Goal: Register for event/course

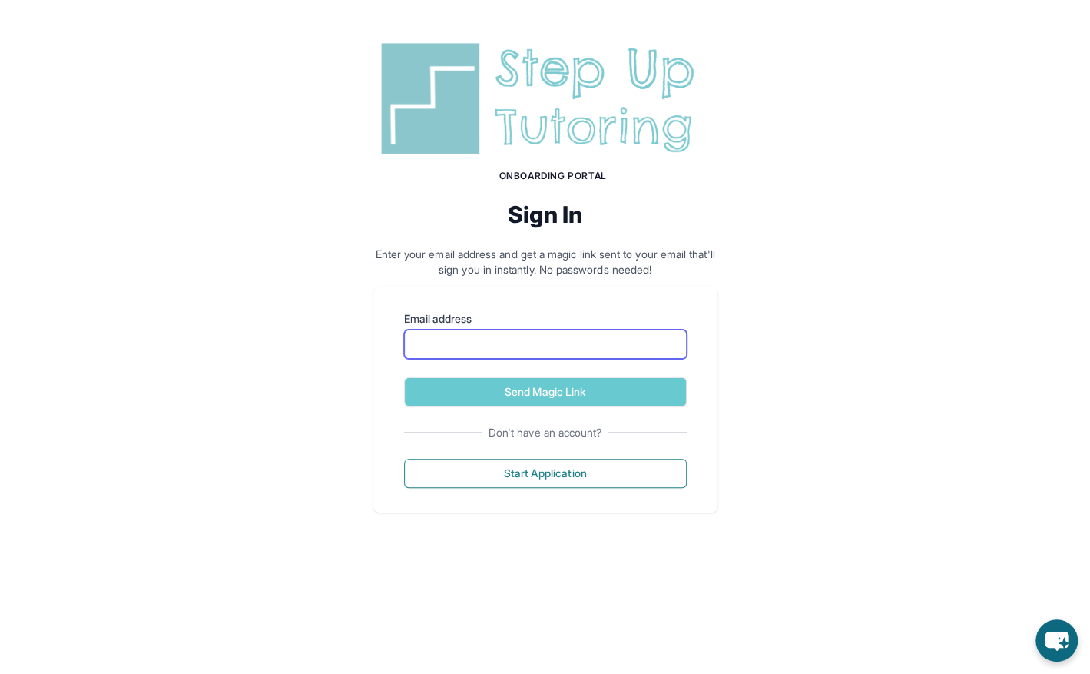
click at [488, 352] on input "Email address" at bounding box center [545, 343] width 283 height 29
type input "**********"
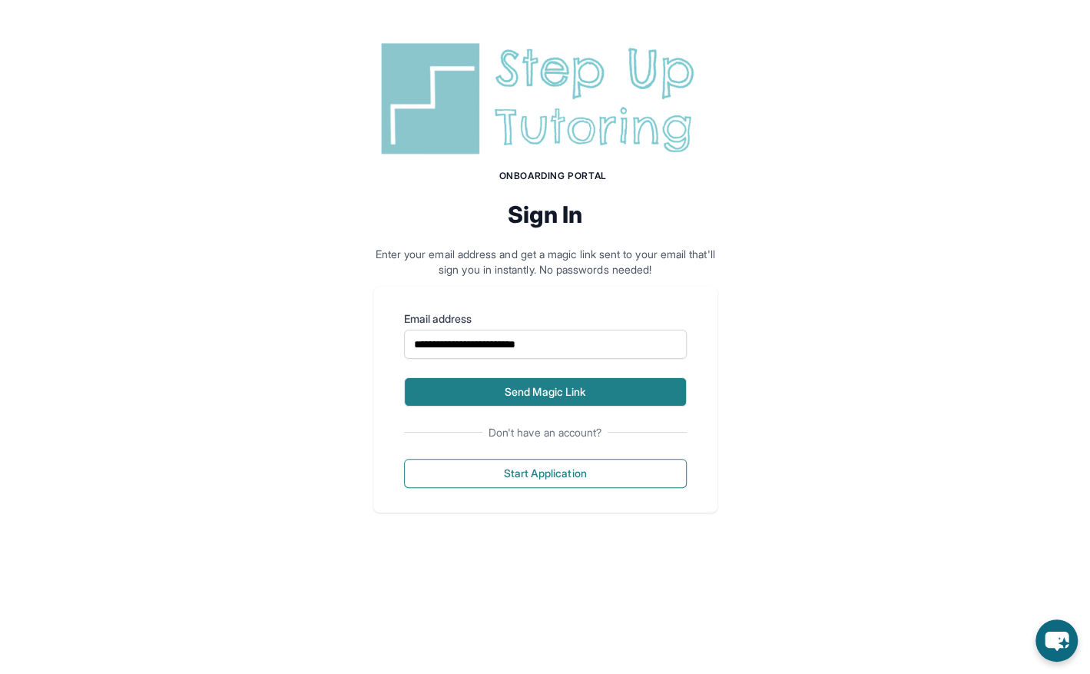
click at [551, 388] on button "Send Magic Link" at bounding box center [545, 391] width 283 height 29
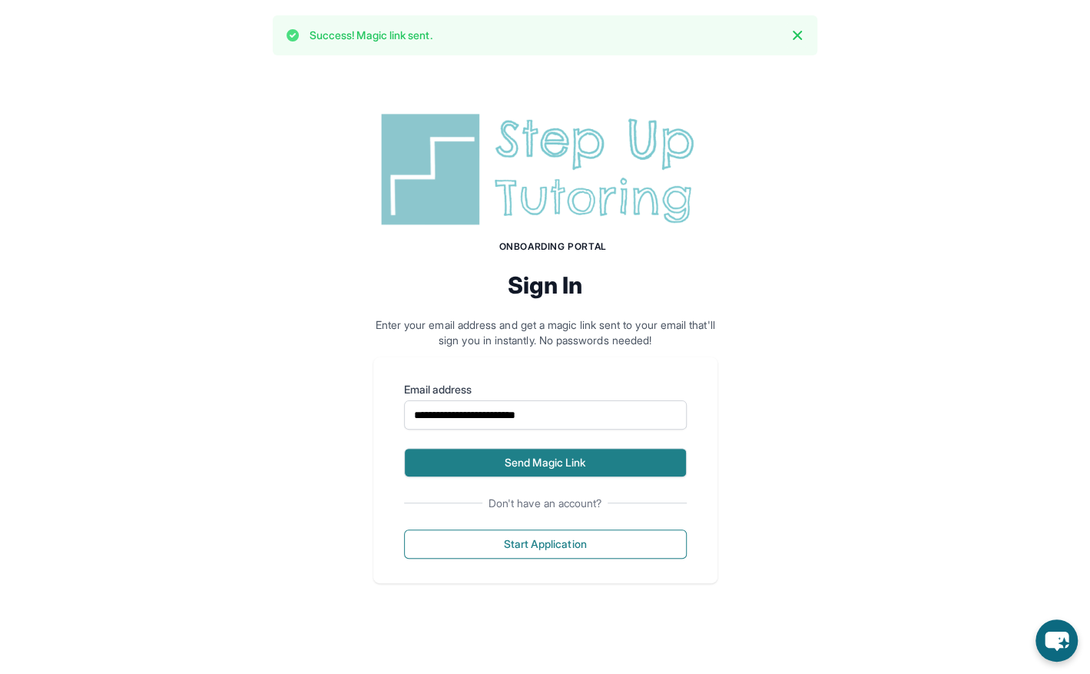
click at [532, 459] on button "Send Magic Link" at bounding box center [545, 462] width 283 height 29
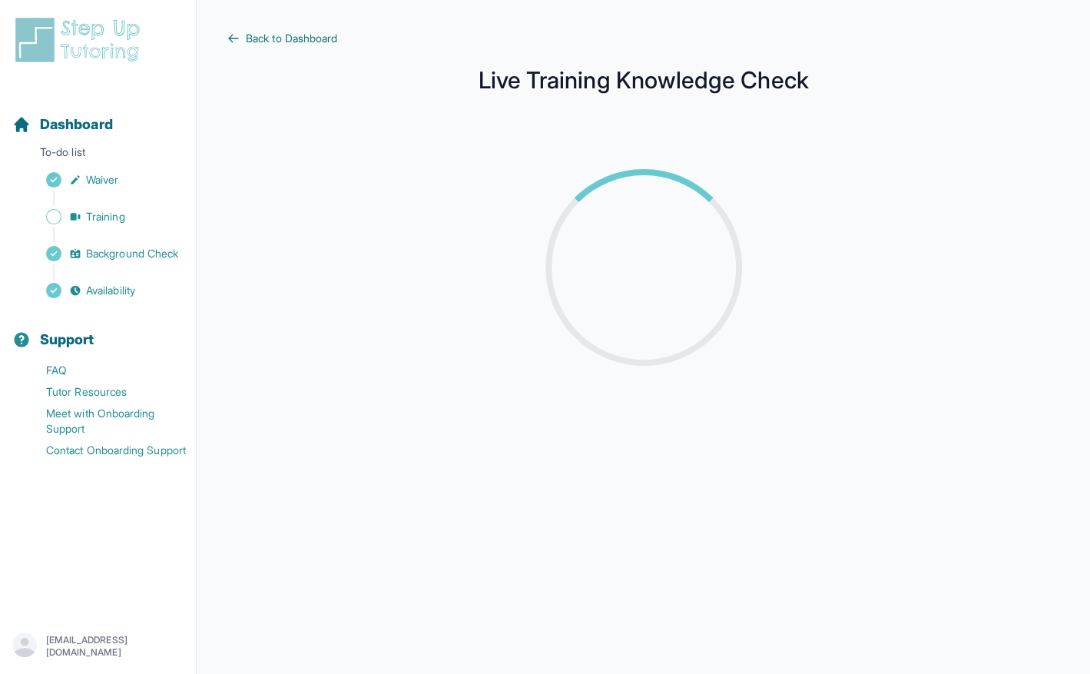
click at [283, 35] on span "Back to Dashboard" at bounding box center [291, 38] width 91 height 15
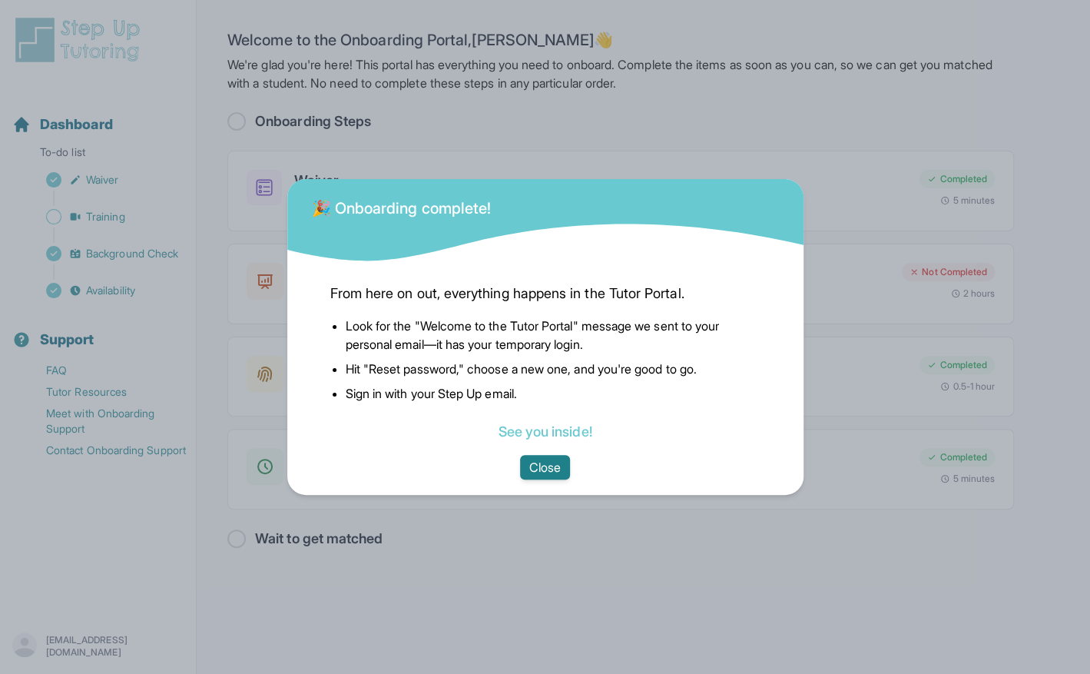
click at [544, 462] on button "Close" at bounding box center [545, 467] width 50 height 25
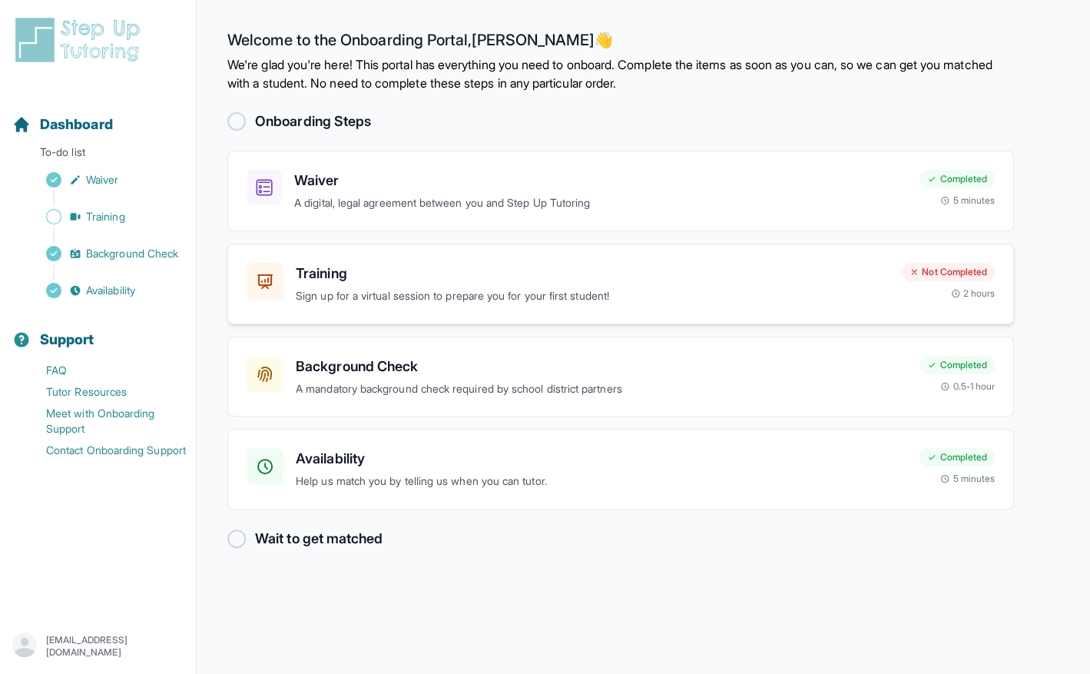
click at [619, 288] on p "Sign up for a virtual session to prepare you for your first student!" at bounding box center [593, 296] width 594 height 18
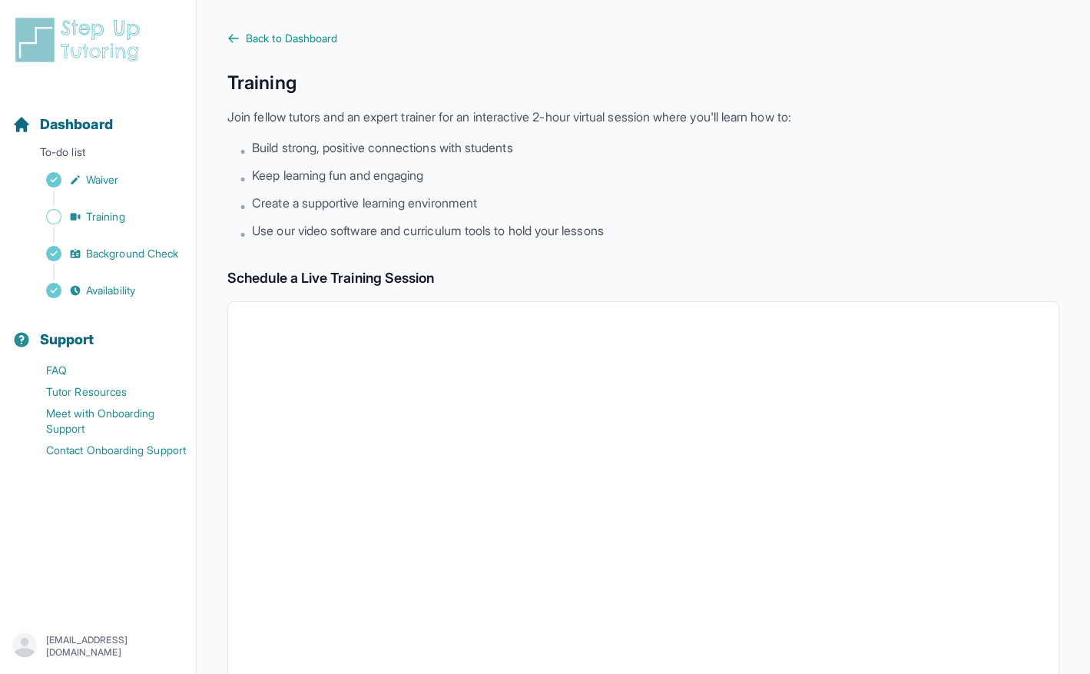
scroll to position [406, 0]
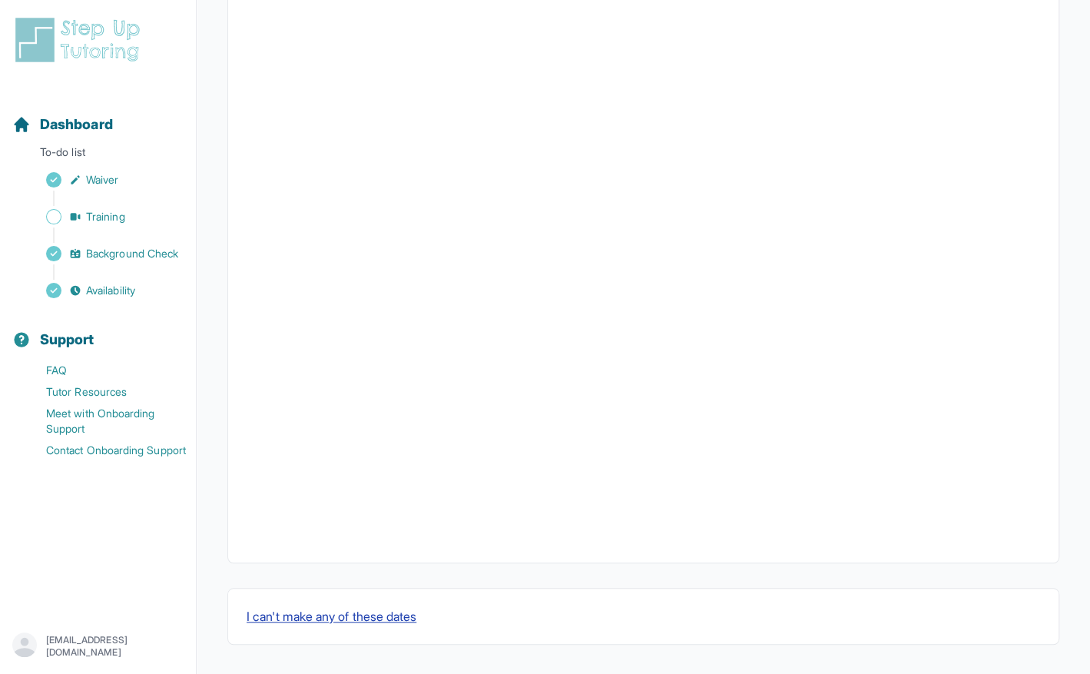
click at [319, 614] on button "I can't make any of these dates" at bounding box center [332, 616] width 170 height 18
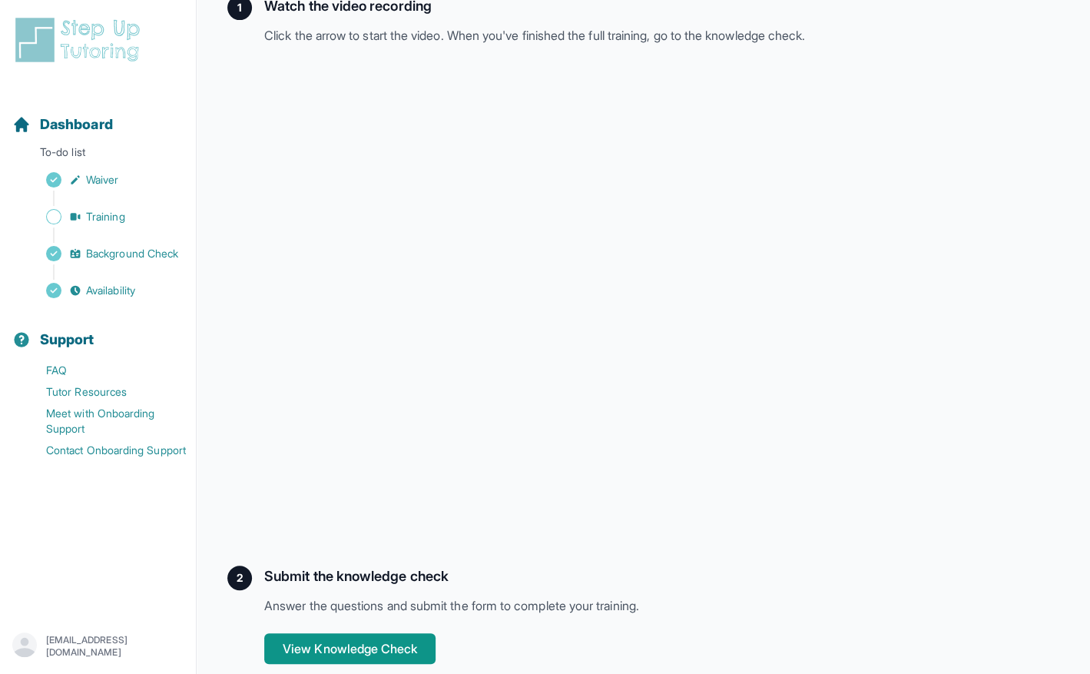
scroll to position [263, 0]
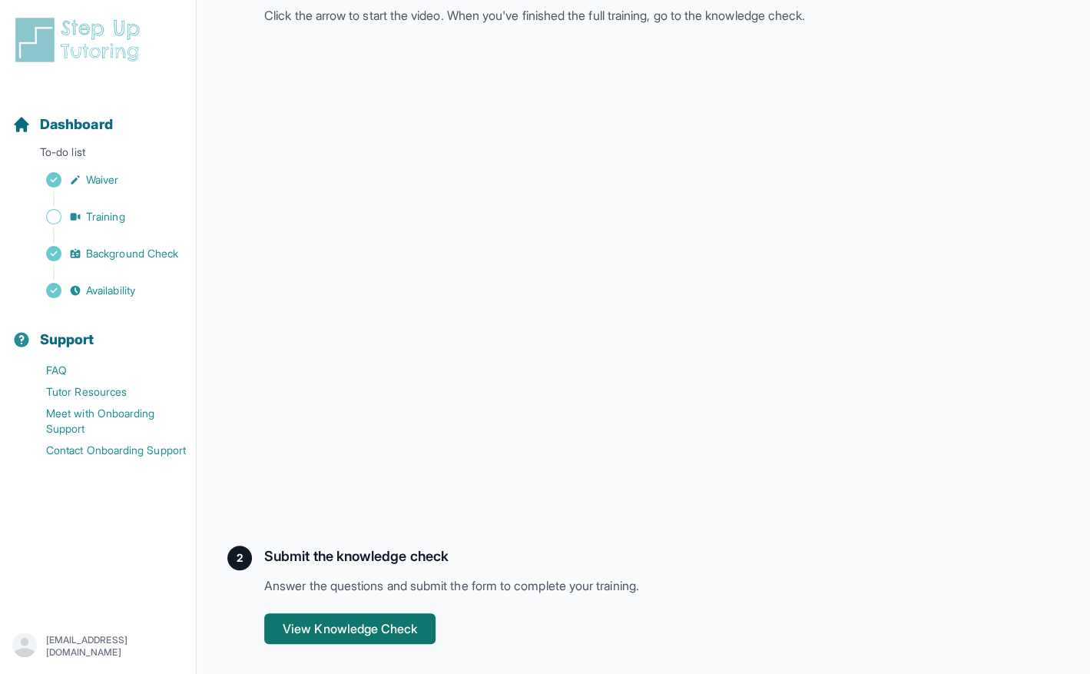
click at [372, 619] on button "View Knowledge Check" at bounding box center [349, 628] width 171 height 31
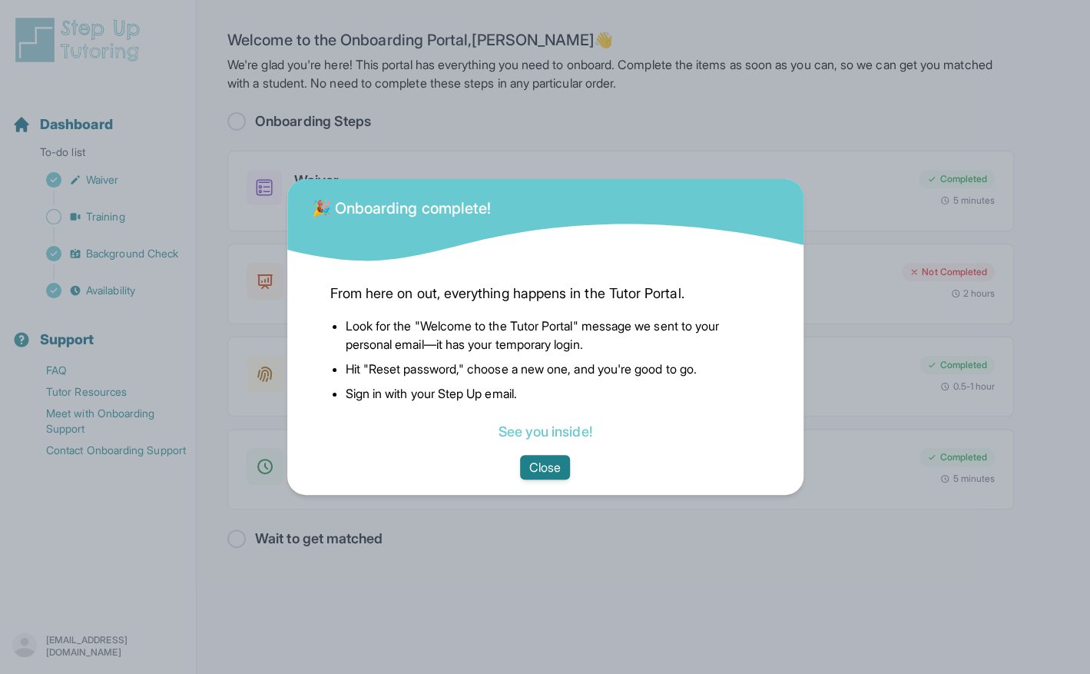
click at [541, 458] on button "Close" at bounding box center [545, 467] width 50 height 25
click at [546, 467] on button "Close" at bounding box center [545, 467] width 50 height 25
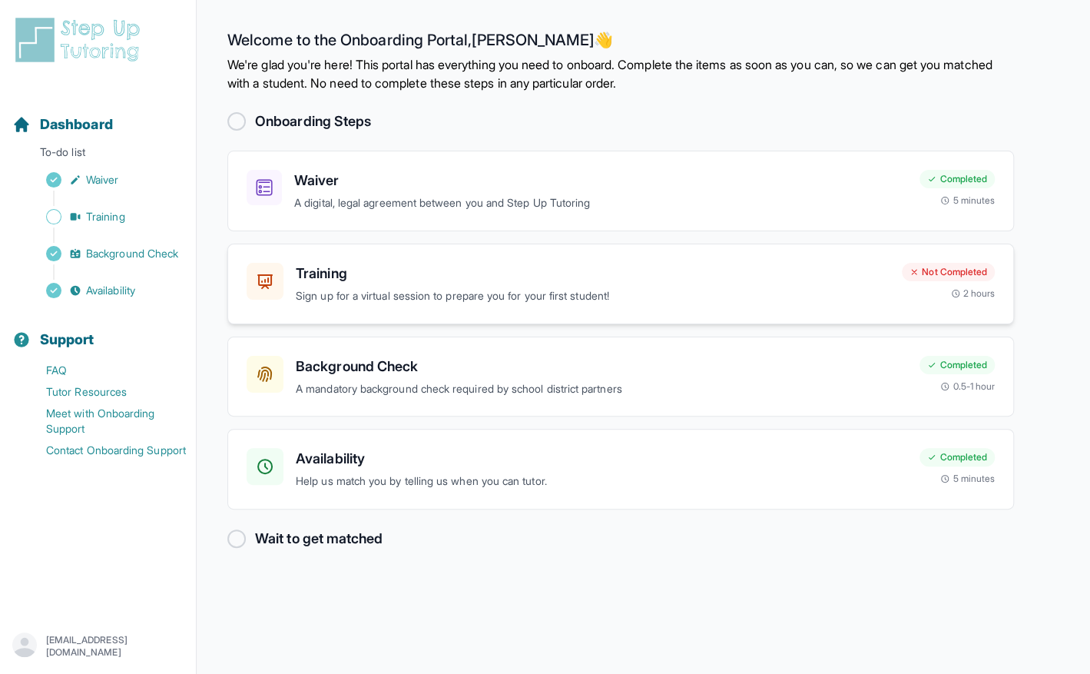
click at [418, 287] on p "Sign up for a virtual session to prepare you for your first student!" at bounding box center [593, 296] width 594 height 18
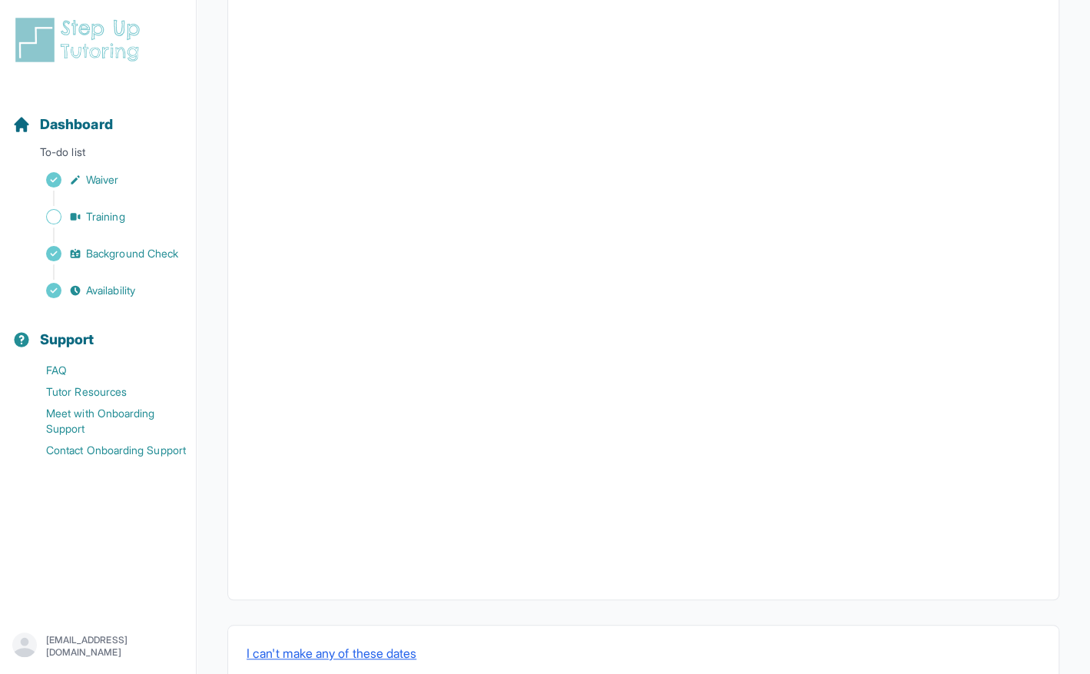
scroll to position [406, 0]
click at [356, 608] on button "I can't make any of these dates" at bounding box center [332, 616] width 170 height 18
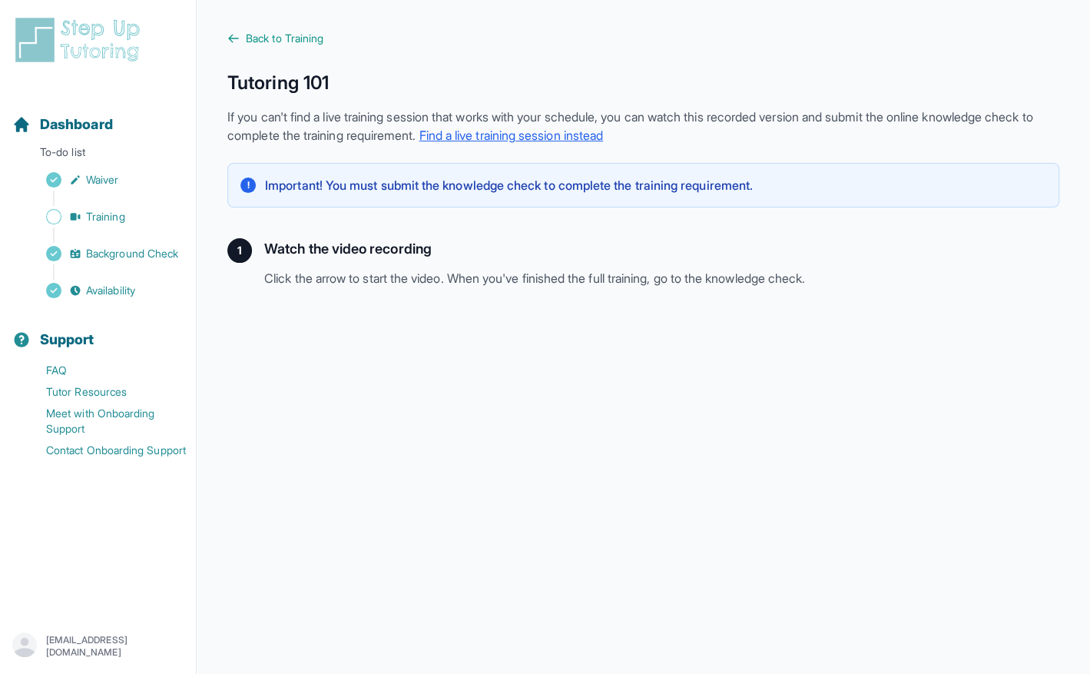
scroll to position [263, 0]
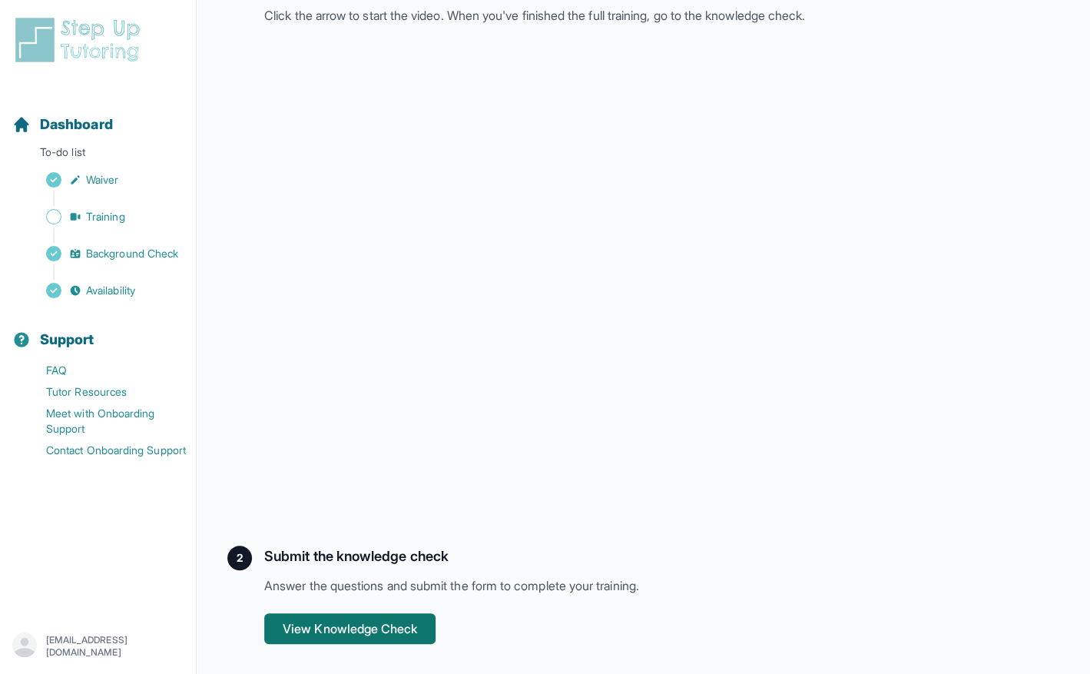
click at [350, 632] on button "View Knowledge Check" at bounding box center [349, 628] width 171 height 31
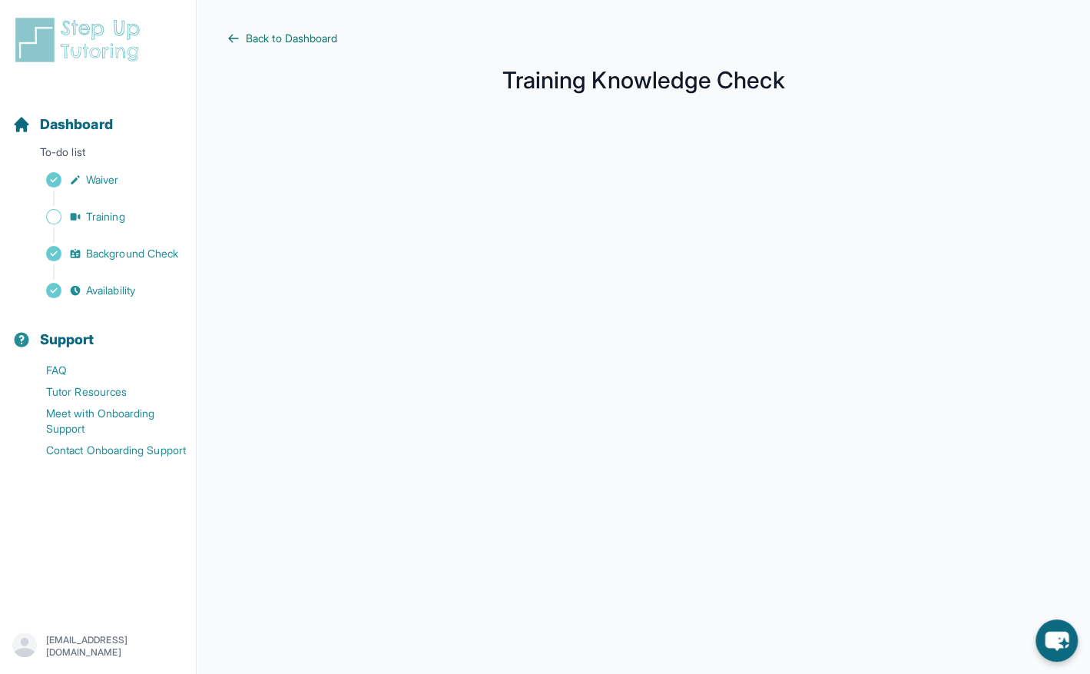
click at [298, 35] on span "Back to Dashboard" at bounding box center [291, 38] width 91 height 15
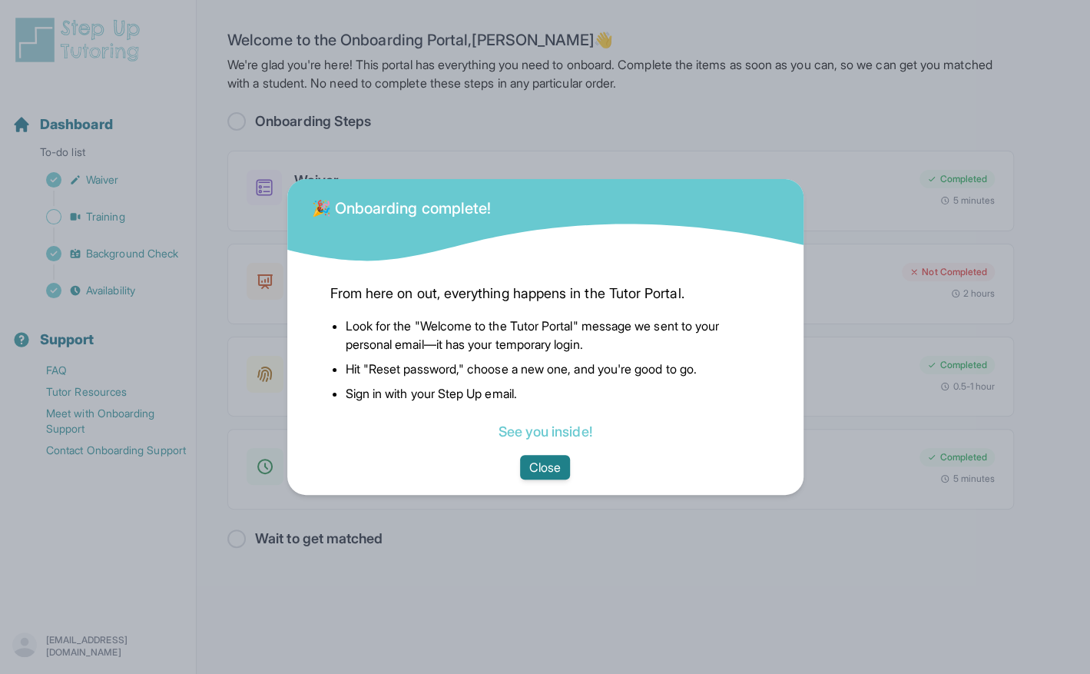
click at [536, 469] on button "Close" at bounding box center [545, 467] width 50 height 25
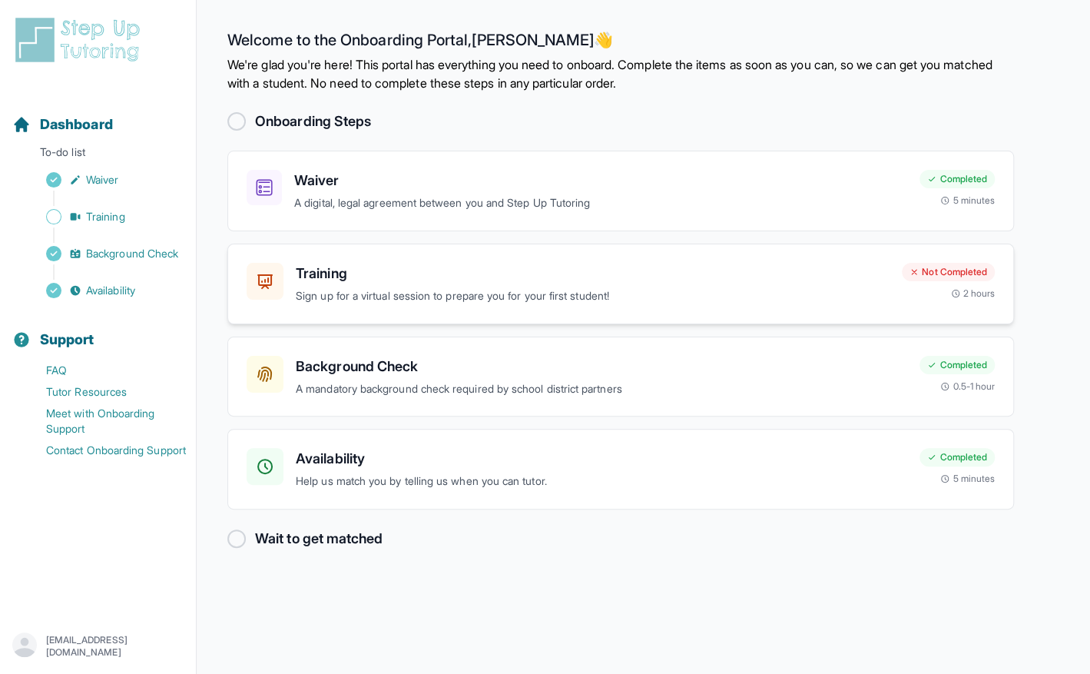
click at [406, 258] on div "Training Sign up for a virtual session to prepare you for your first student! N…" at bounding box center [620, 283] width 786 height 81
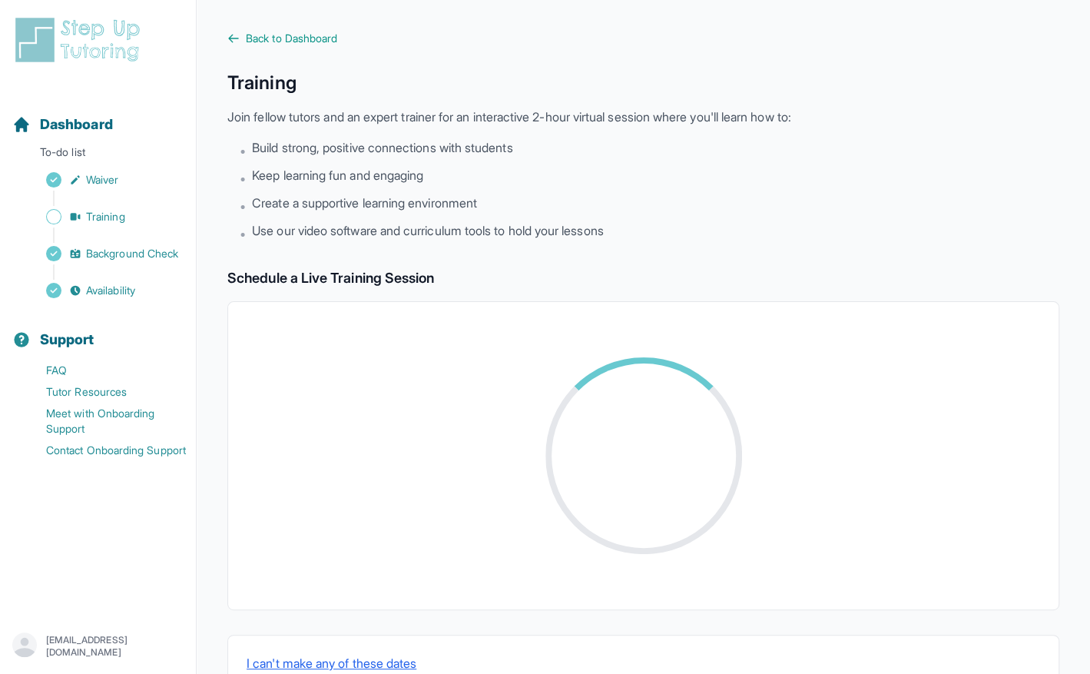
scroll to position [61, 0]
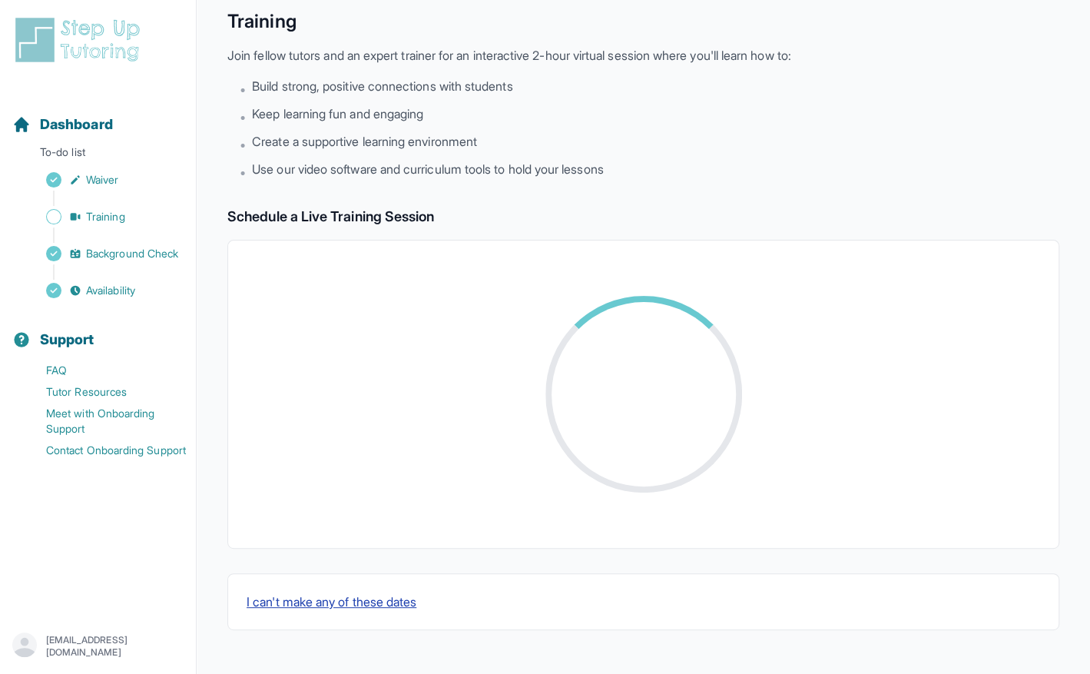
click at [305, 601] on button "I can't make any of these dates" at bounding box center [332, 601] width 170 height 18
